Goal: Information Seeking & Learning: Learn about a topic

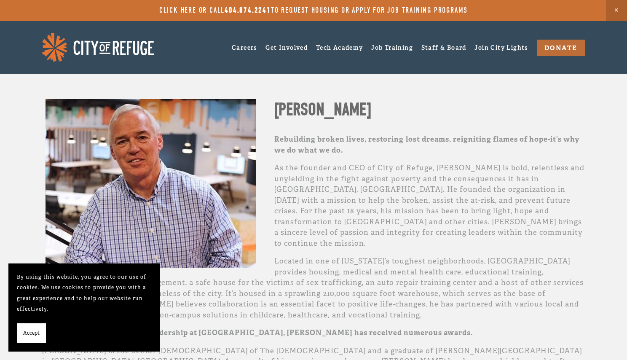
click at [33, 331] on span "Accept" at bounding box center [31, 333] width 16 height 11
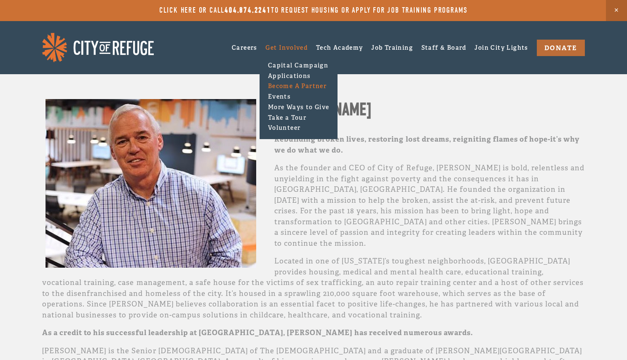
click at [291, 88] on link "Become A Partner" at bounding box center [299, 86] width 66 height 11
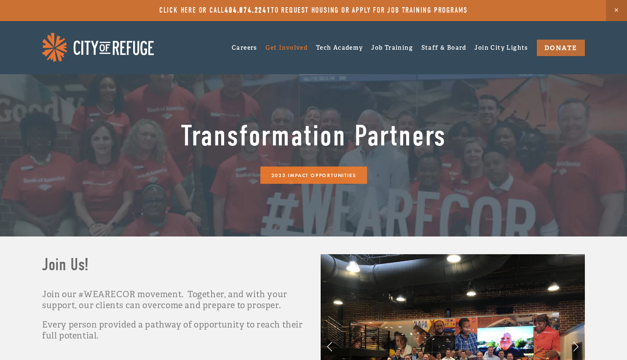
click at [253, 12] on link at bounding box center [313, 10] width 627 height 21
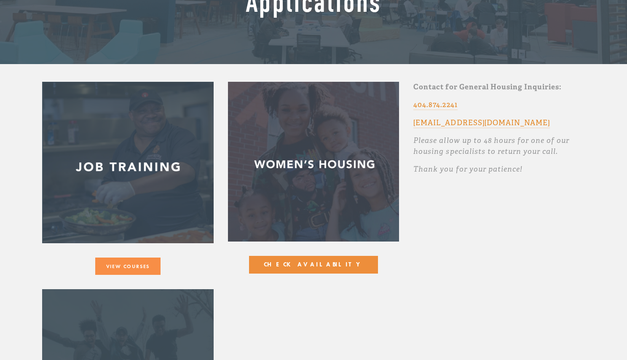
scroll to position [133, 0]
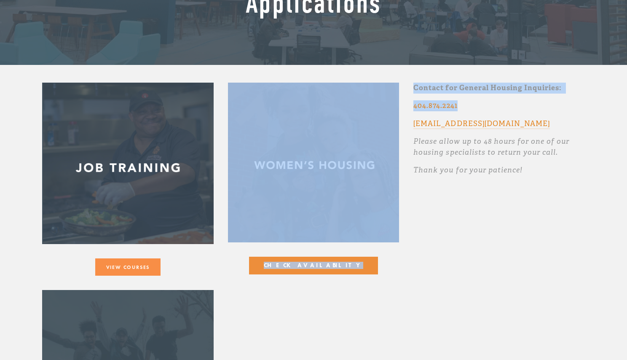
drag, startPoint x: 460, startPoint y: 107, endPoint x: 386, endPoint y: 117, distance: 74.5
click at [386, 117] on div "View Courses View Programs and apply *" at bounding box center [313, 285] width 557 height 404
click at [336, 199] on img at bounding box center [314, 163] width 172 height 160
click at [371, 234] on img at bounding box center [314, 163] width 172 height 160
click at [402, 282] on div "View Courses View Programs and apply *" at bounding box center [220, 285] width 371 height 404
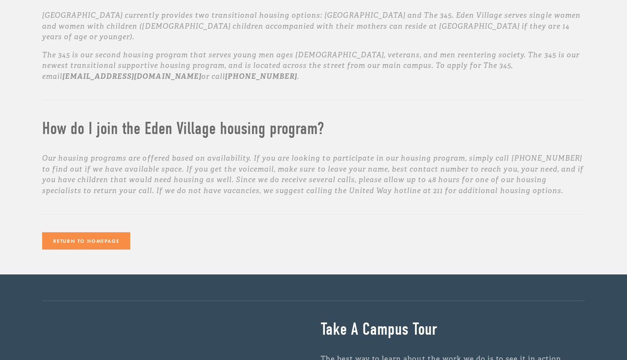
scroll to position [699, 0]
